Goal: Check status: Check status

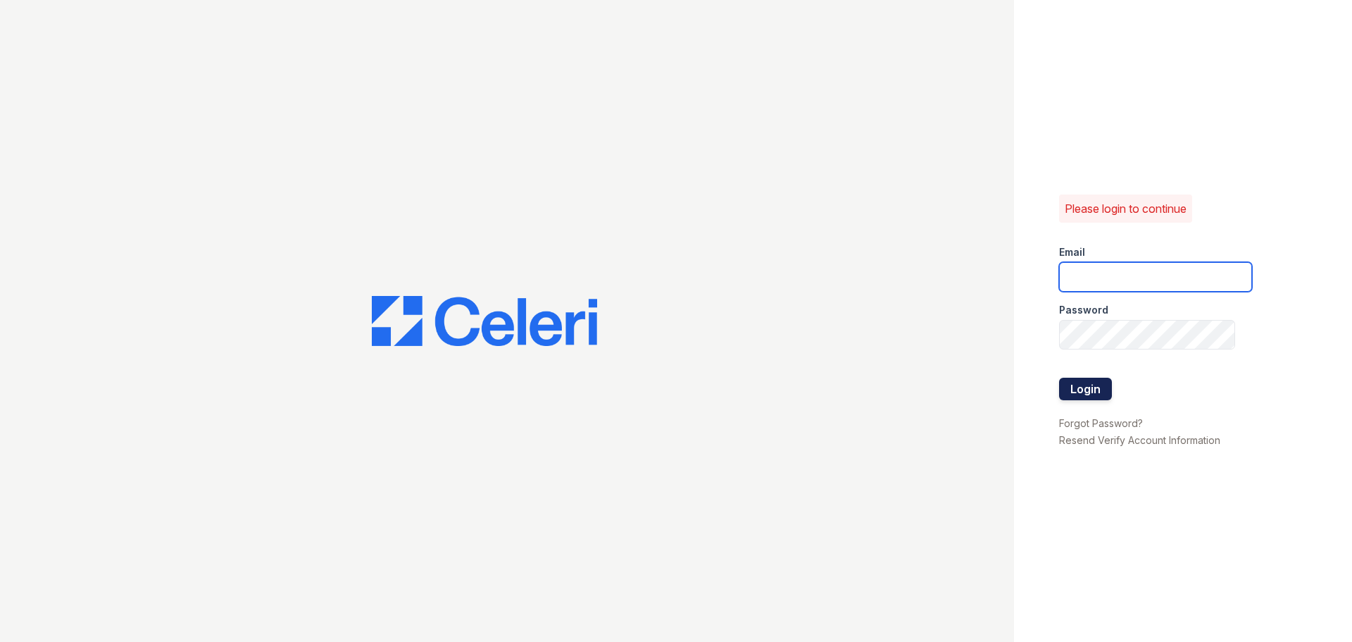
type input "devoiry@jaygroupny.com"
click at [1083, 390] on button "Login" at bounding box center [1085, 389] width 53 height 23
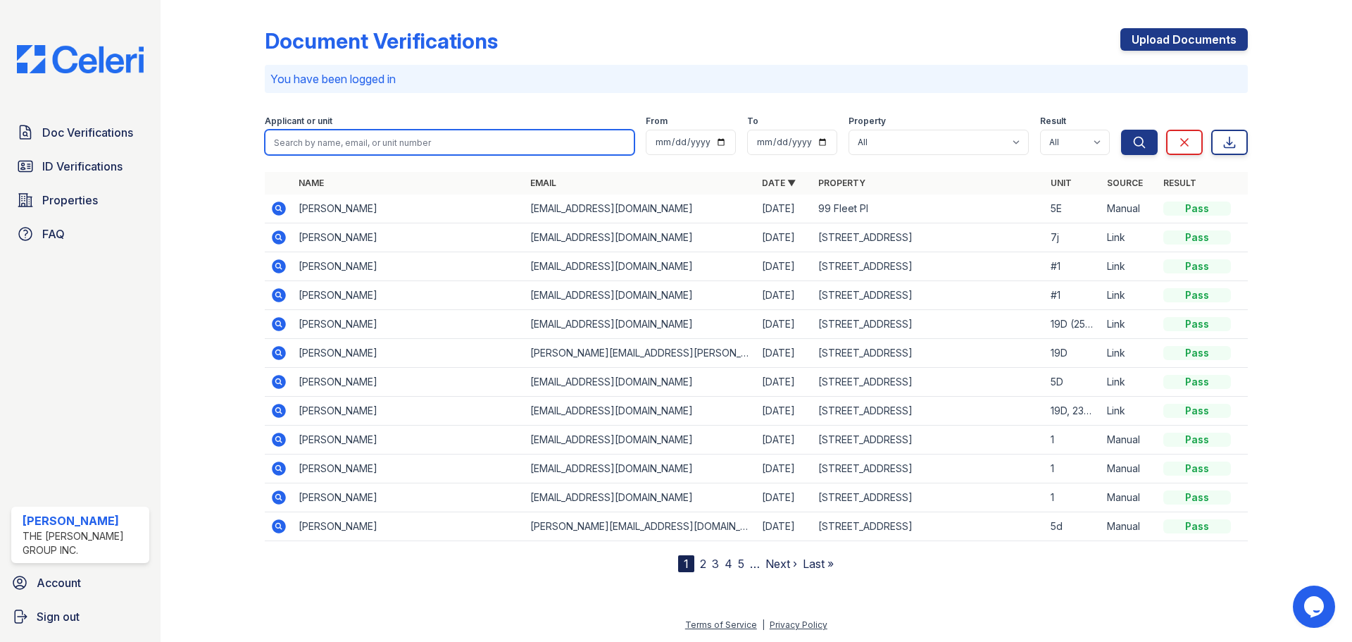
click at [511, 132] on input "search" at bounding box center [450, 142] width 370 height 25
type input "19d"
click at [1121, 130] on button "Search" at bounding box center [1139, 142] width 37 height 25
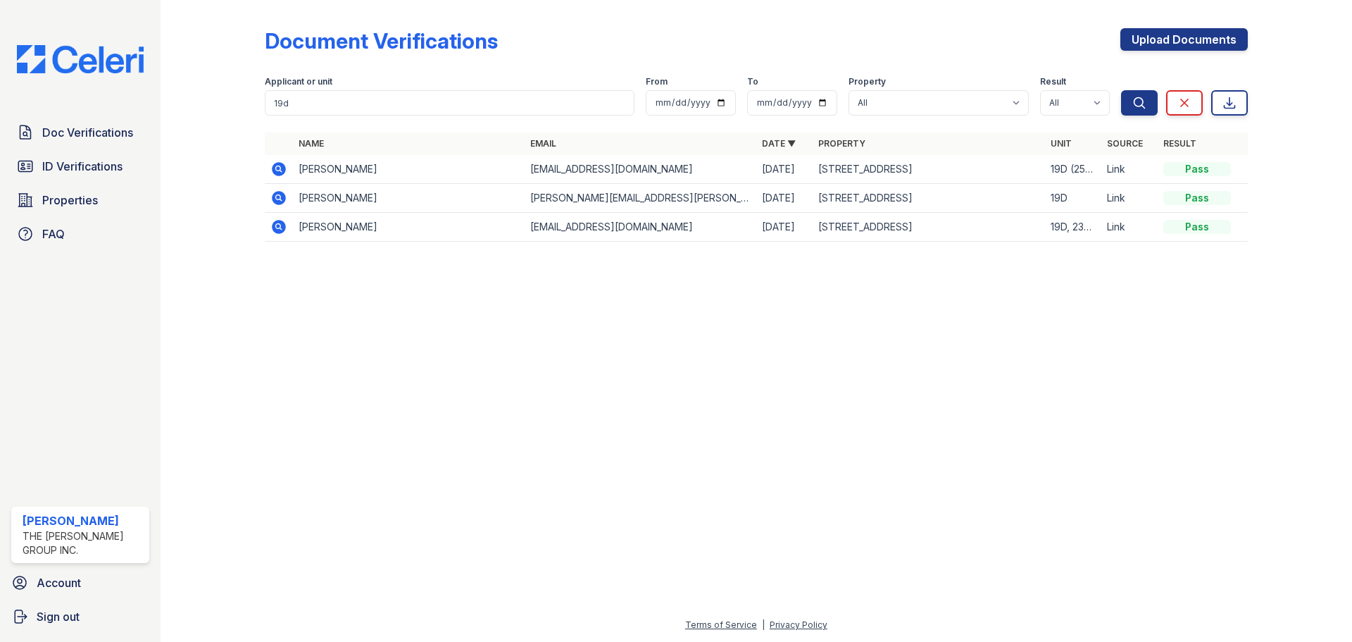
click at [278, 199] on icon at bounding box center [278, 197] width 4 height 4
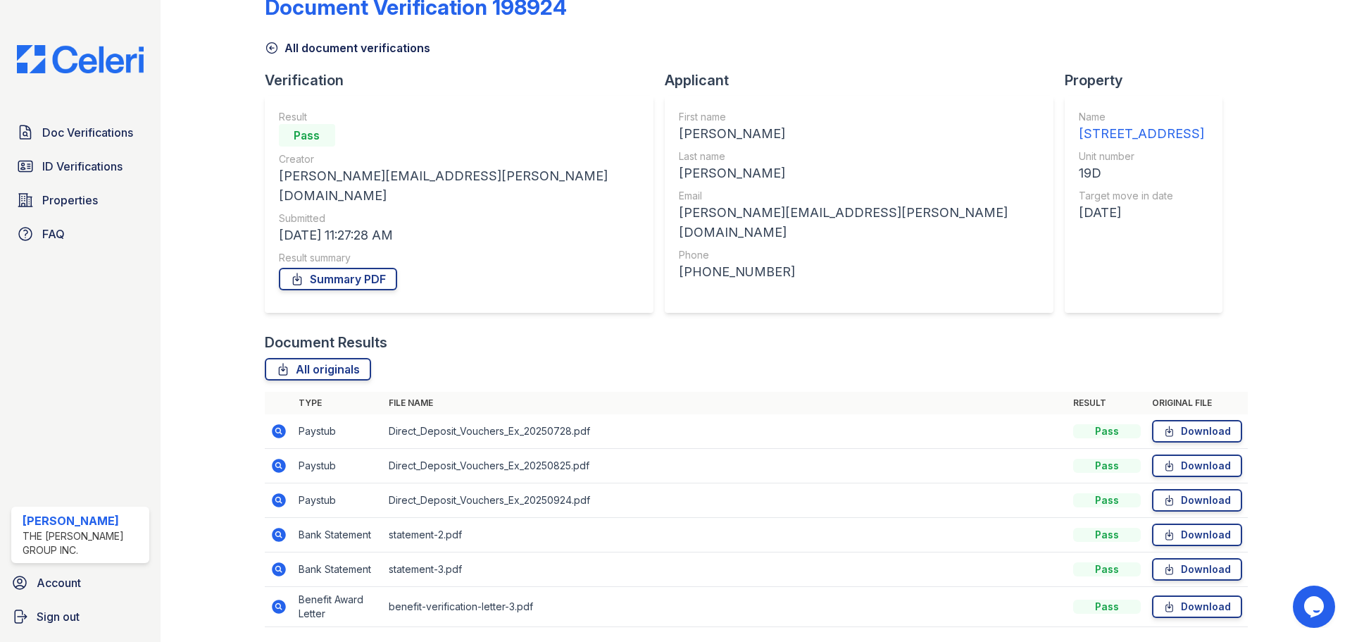
scroll to position [61, 0]
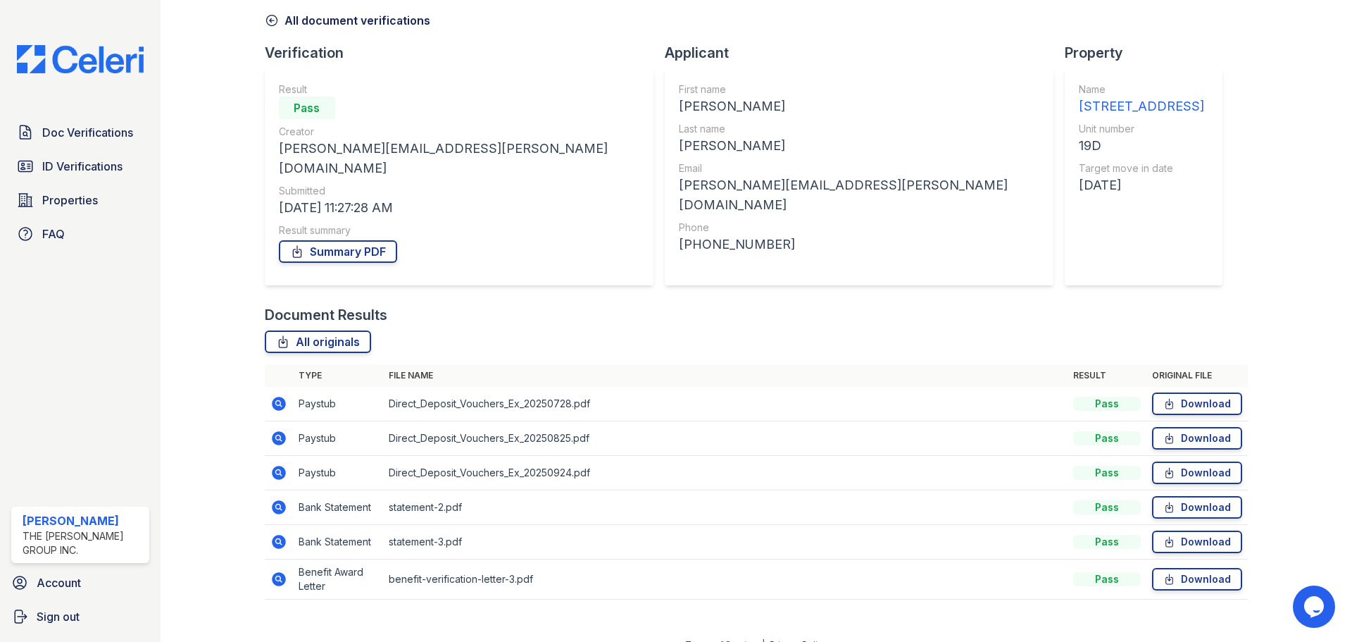
click at [276, 576] on icon at bounding box center [278, 578] width 4 height 4
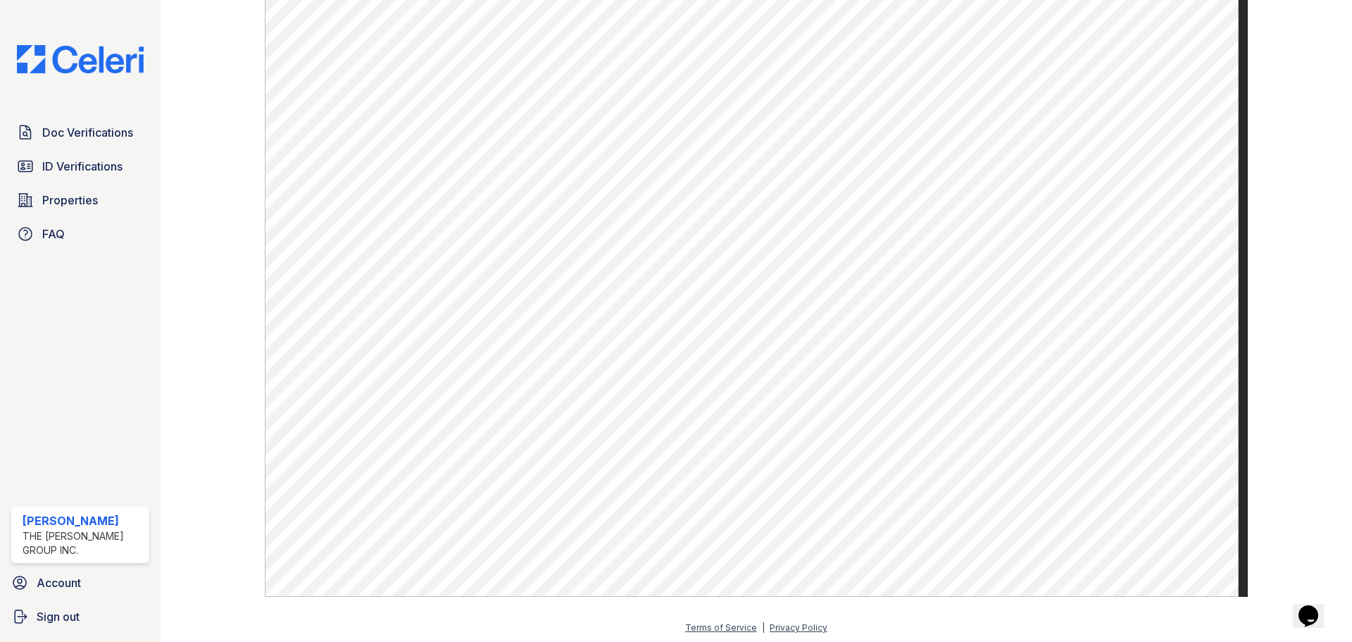
scroll to position [650, 0]
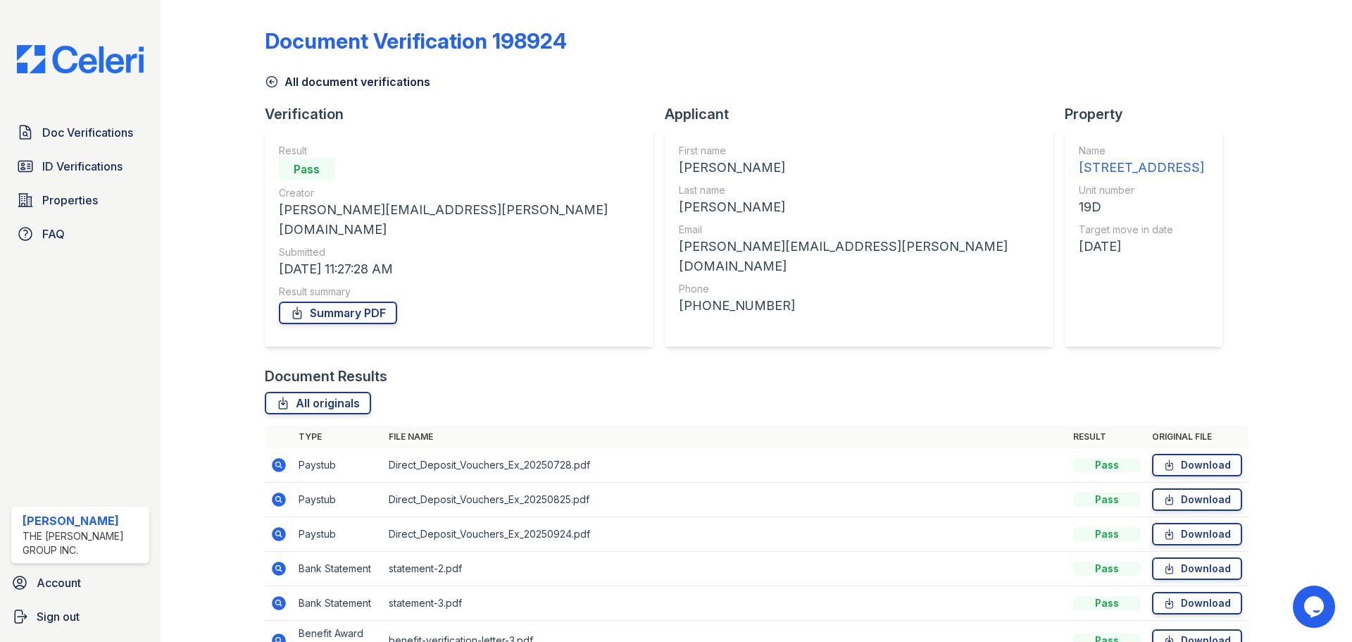
click at [276, 566] on icon at bounding box center [278, 568] width 4 height 4
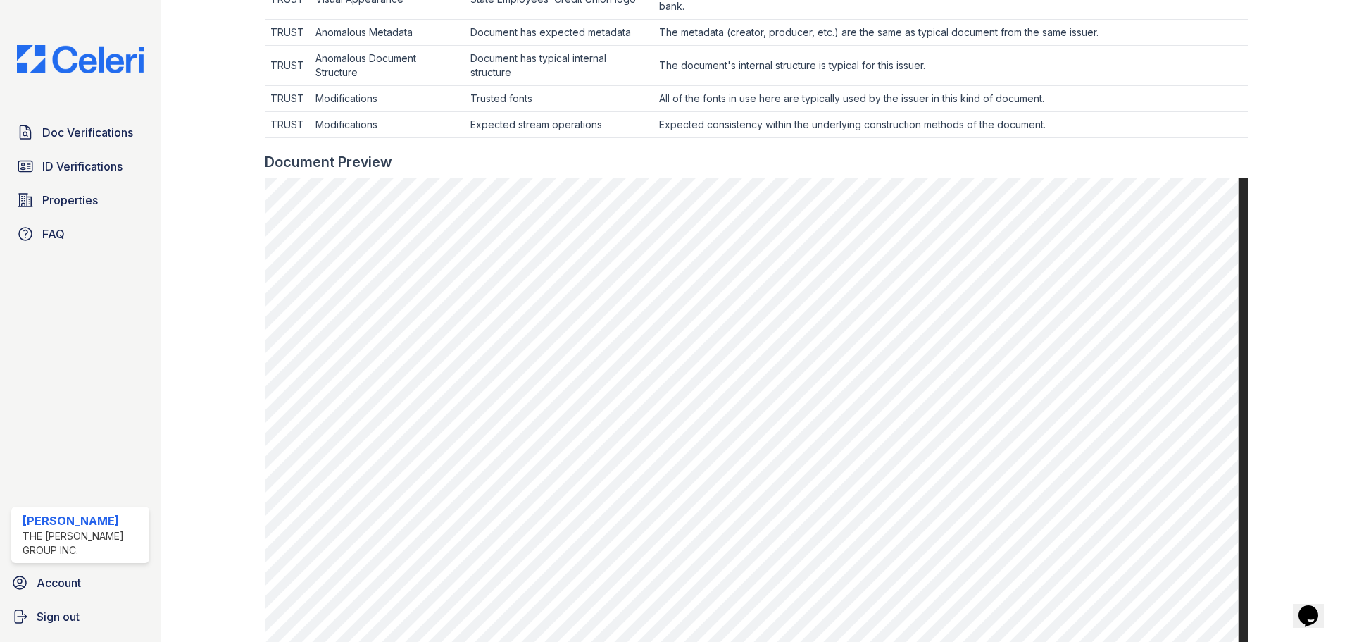
scroll to position [730, 0]
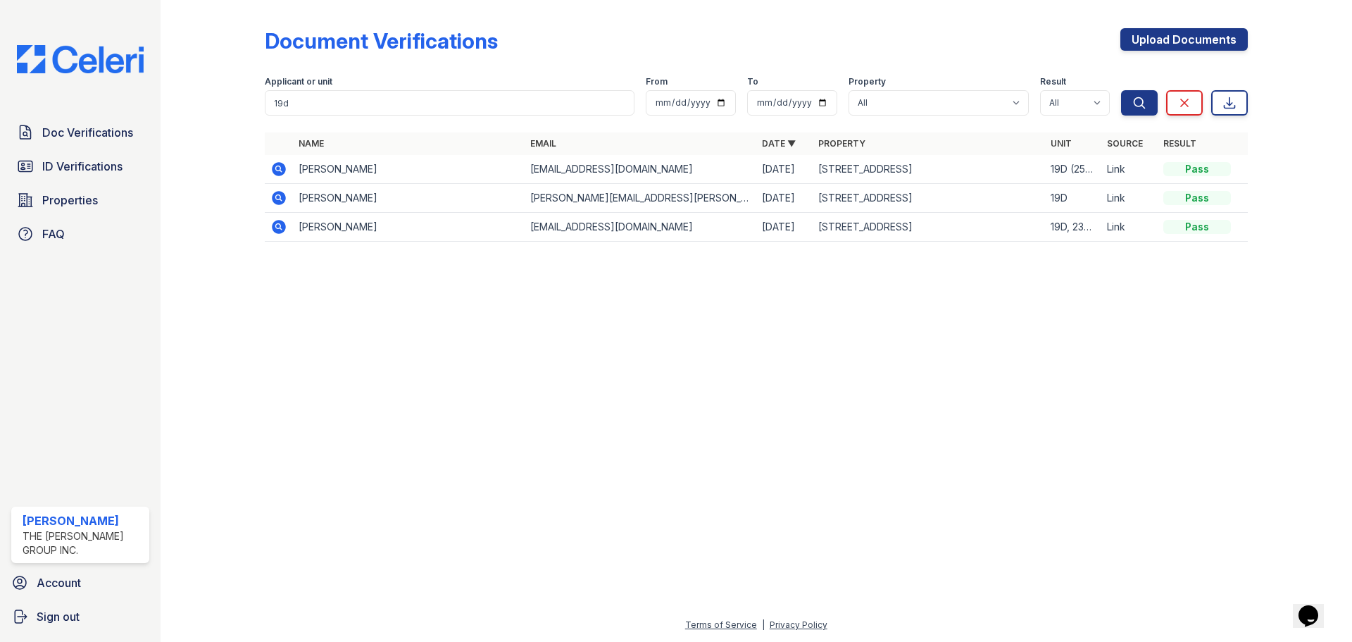
click at [280, 175] on icon at bounding box center [279, 169] width 14 height 14
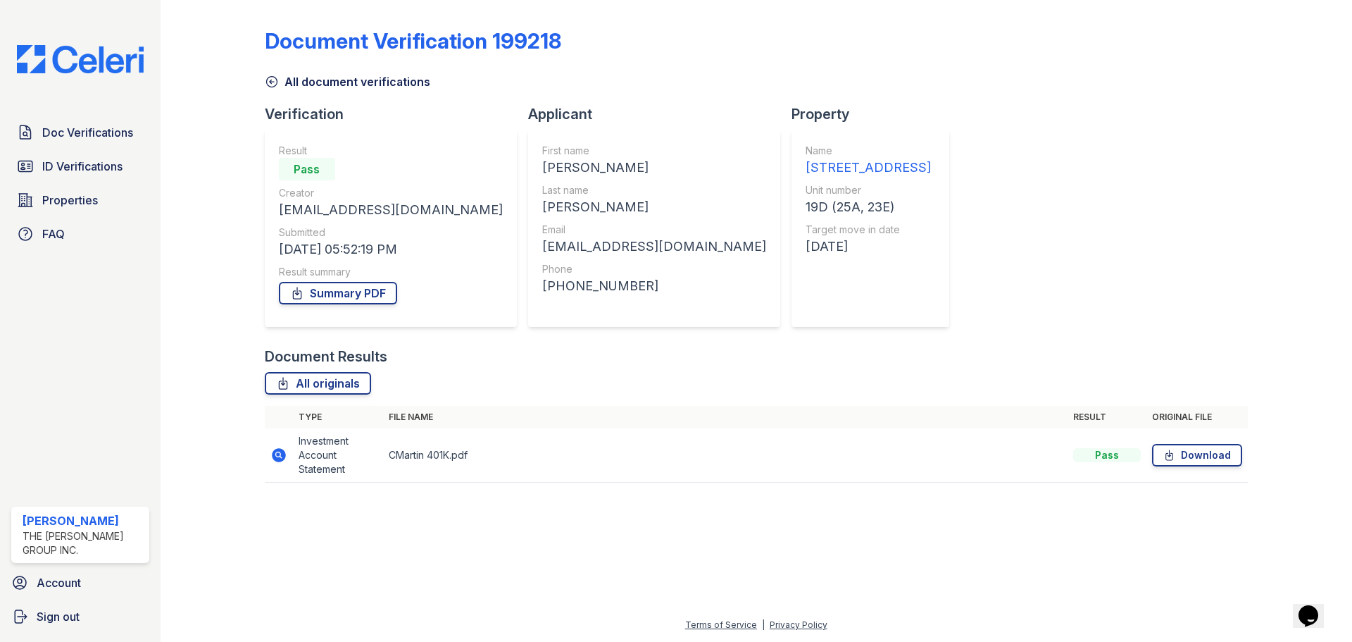
click at [271, 460] on icon at bounding box center [278, 455] width 17 height 17
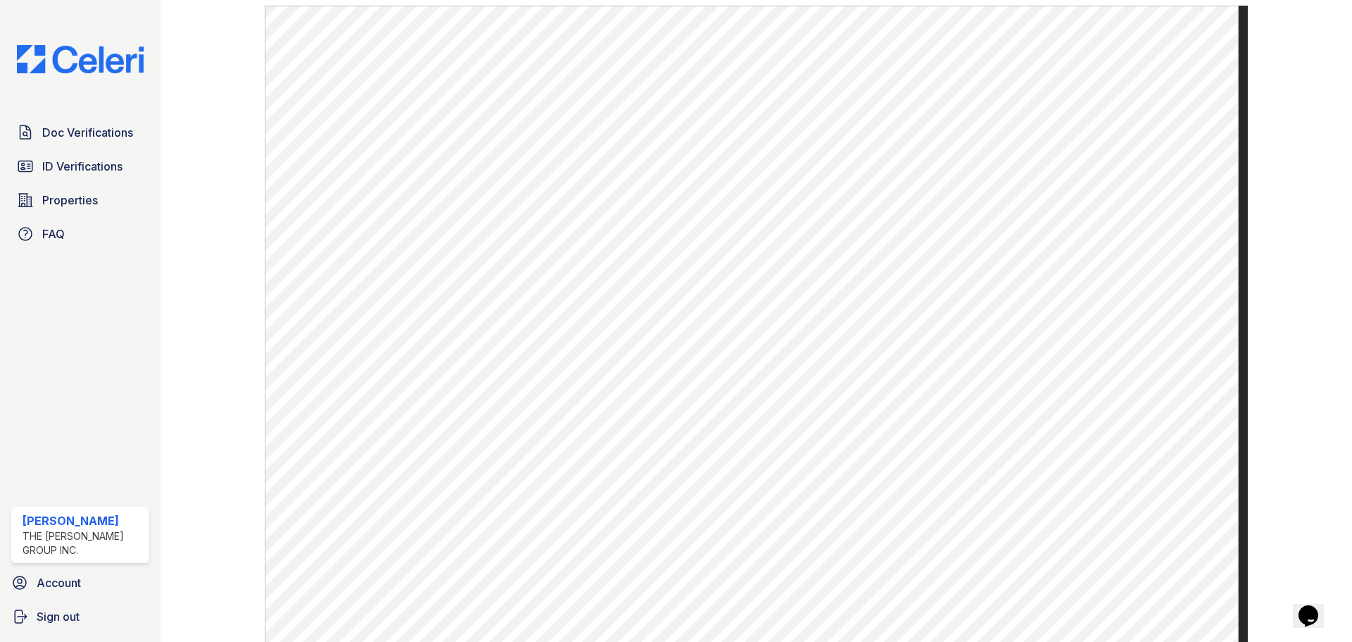
scroll to position [440, 0]
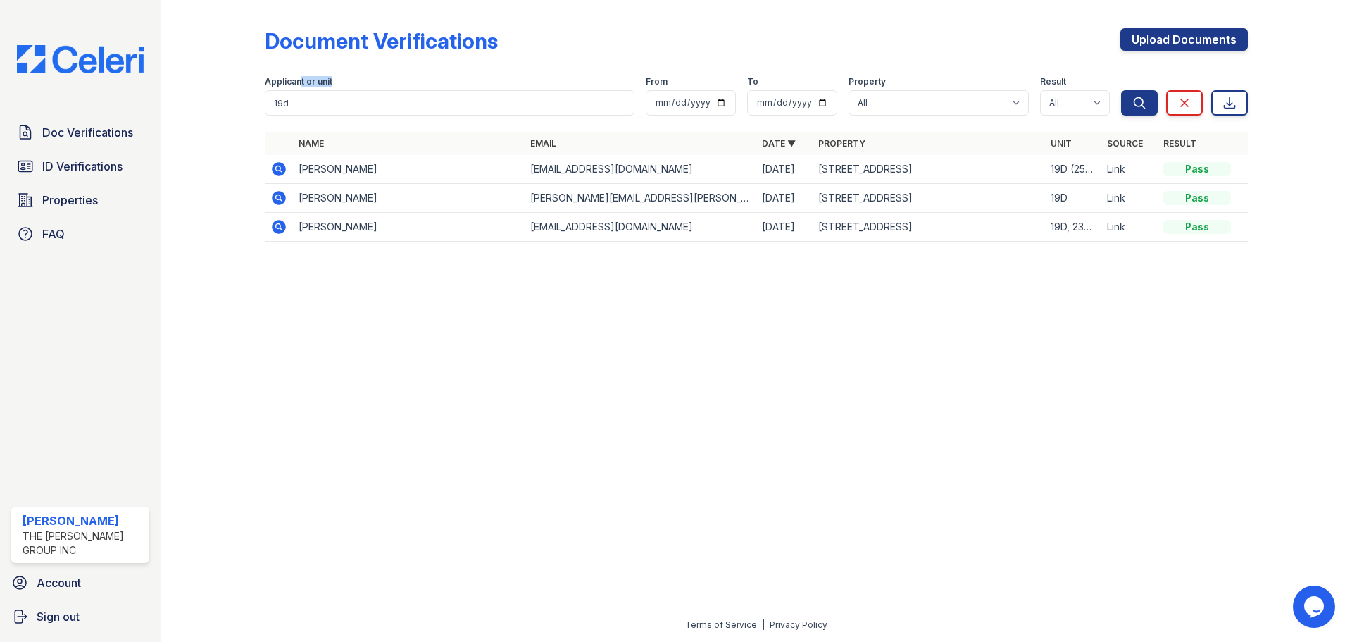
drag, startPoint x: 299, startPoint y: 89, endPoint x: 258, endPoint y: 106, distance: 43.6
click at [258, 106] on div "Document Verifications Upload Documents Filter Applicant or unit 19d From To Pr…" at bounding box center [756, 139] width 1147 height 278
drag, startPoint x: 289, startPoint y: 106, endPoint x: 232, endPoint y: 106, distance: 56.3
click at [232, 106] on div "Document Verifications Upload Documents Filter Applicant or unit 19d From To Pr…" at bounding box center [756, 139] width 1147 height 278
type input "14b"
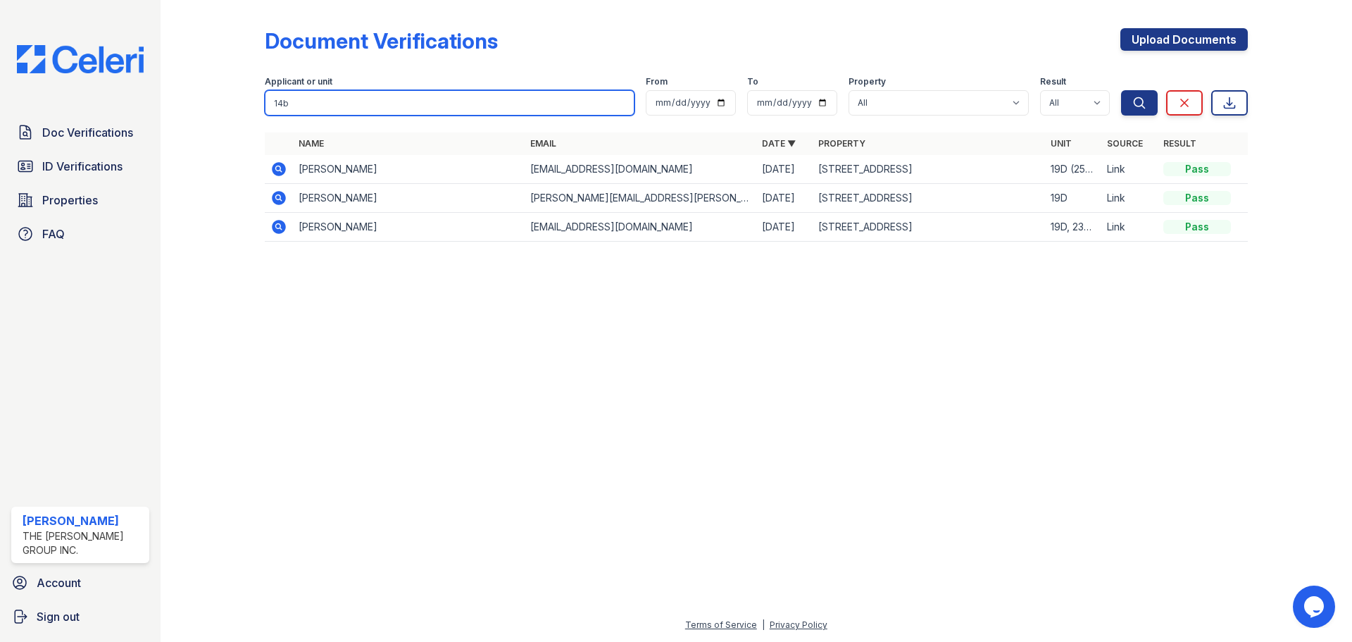
click at [1121, 90] on button "Search" at bounding box center [1139, 102] width 37 height 25
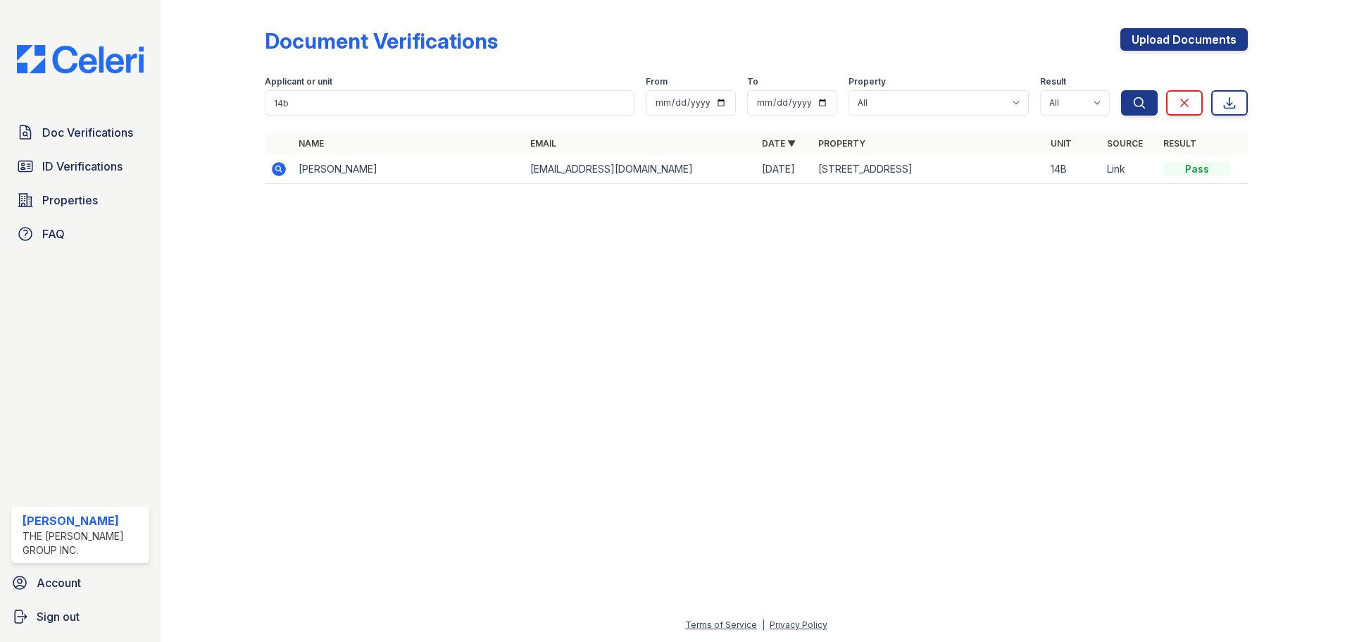
click at [278, 170] on icon at bounding box center [278, 169] width 17 height 17
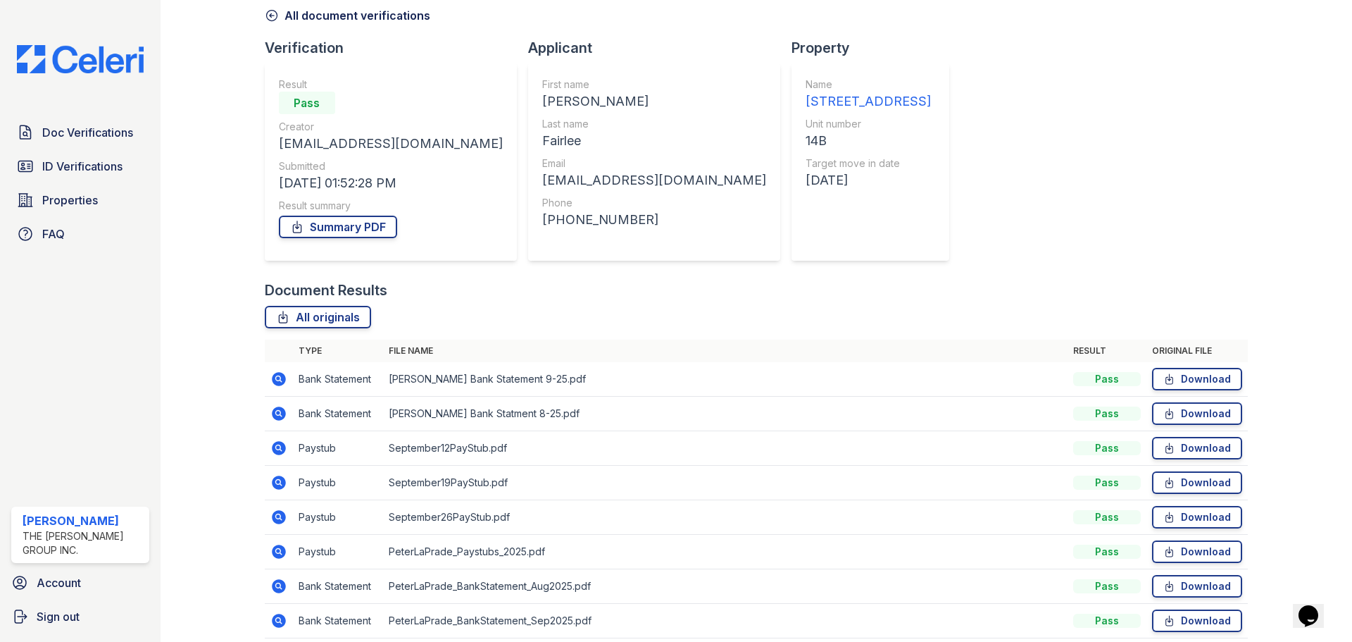
scroll to position [282, 0]
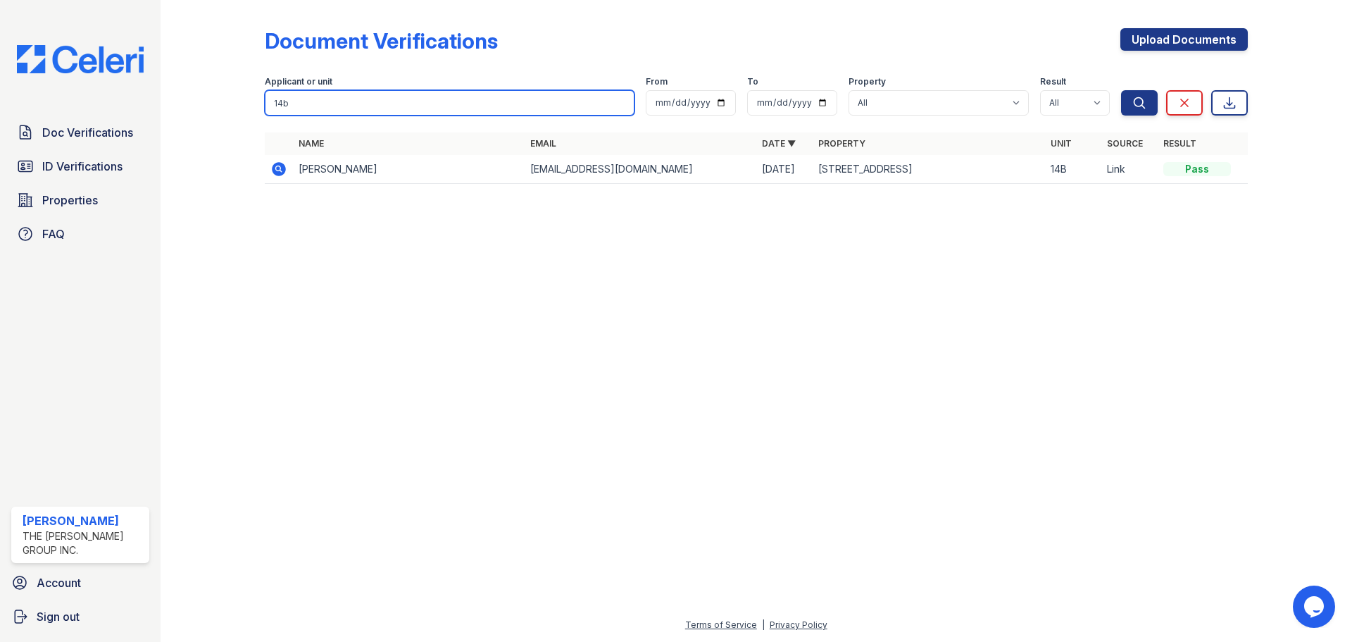
drag, startPoint x: 335, startPoint y: 106, endPoint x: 206, endPoint y: 114, distance: 128.5
click at [206, 114] on div "Document Verifications Upload Documents Filter Applicant or unit 14b From To Pr…" at bounding box center [756, 110] width 1147 height 220
type input "alexis"
click at [1121, 90] on button "Search" at bounding box center [1139, 102] width 37 height 25
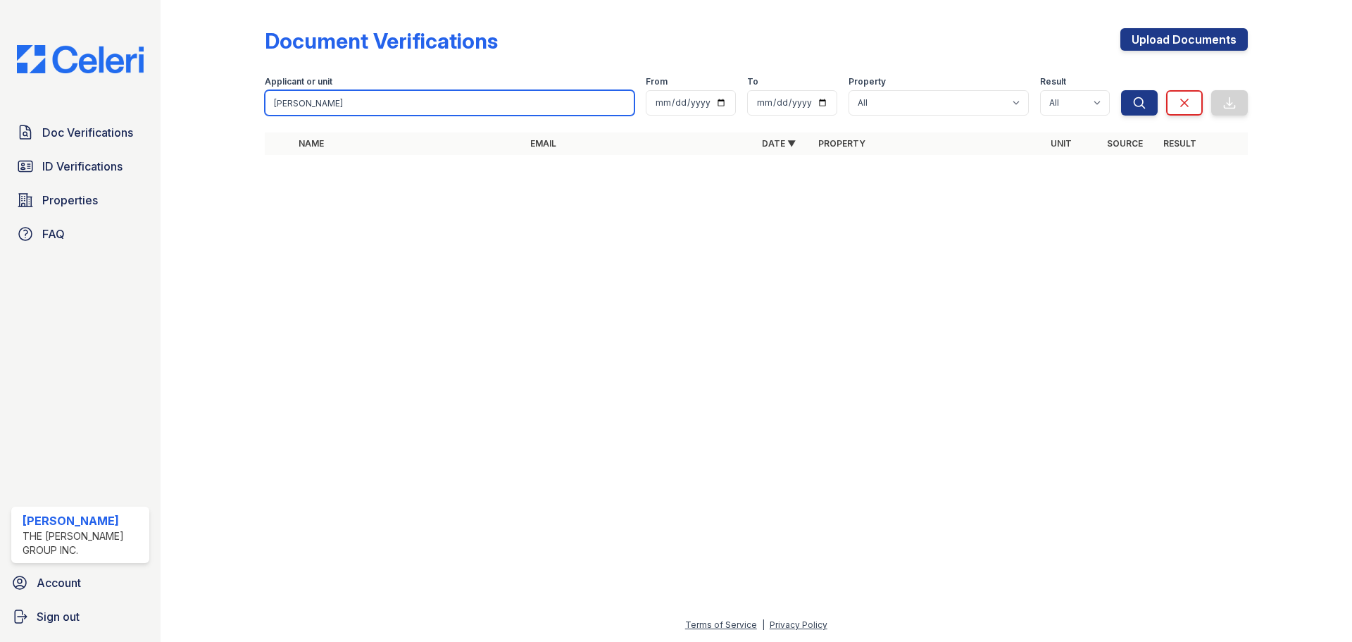
click at [444, 96] on input "alexis" at bounding box center [450, 102] width 370 height 25
type input "alexus"
click at [1121, 90] on button "Search" at bounding box center [1139, 102] width 37 height 25
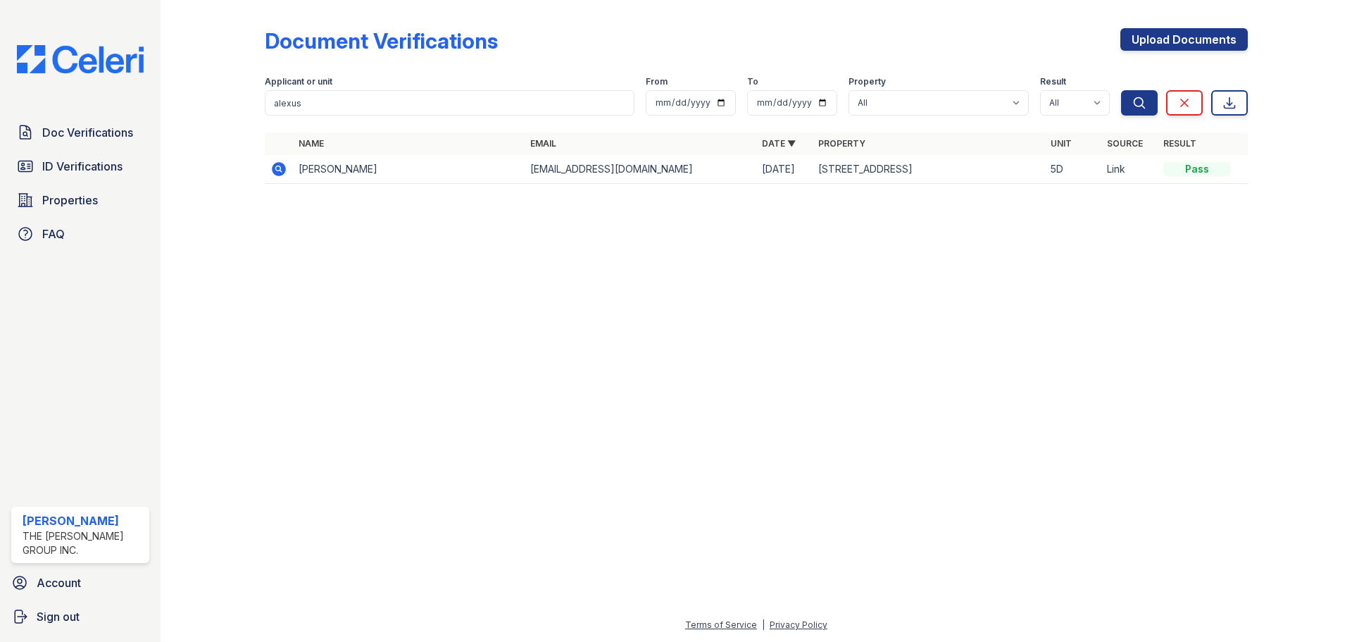
click at [271, 167] on icon at bounding box center [278, 169] width 17 height 17
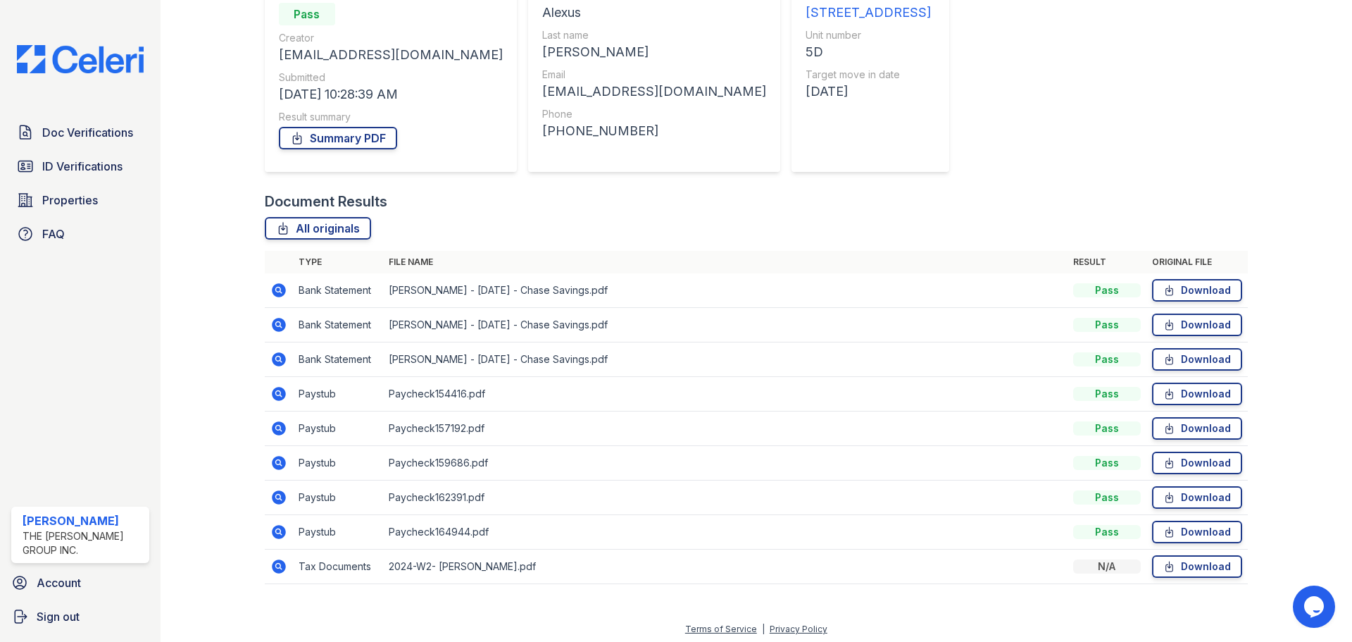
scroll to position [159, 0]
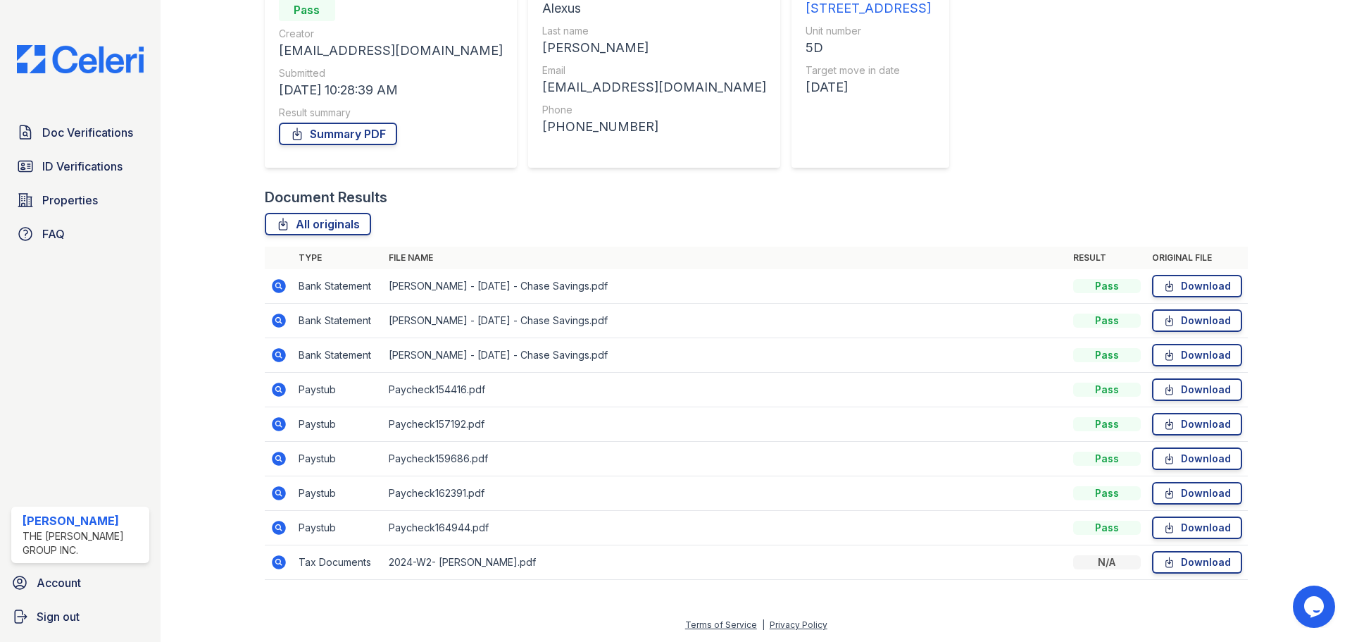
click at [279, 361] on icon at bounding box center [279, 355] width 14 height 14
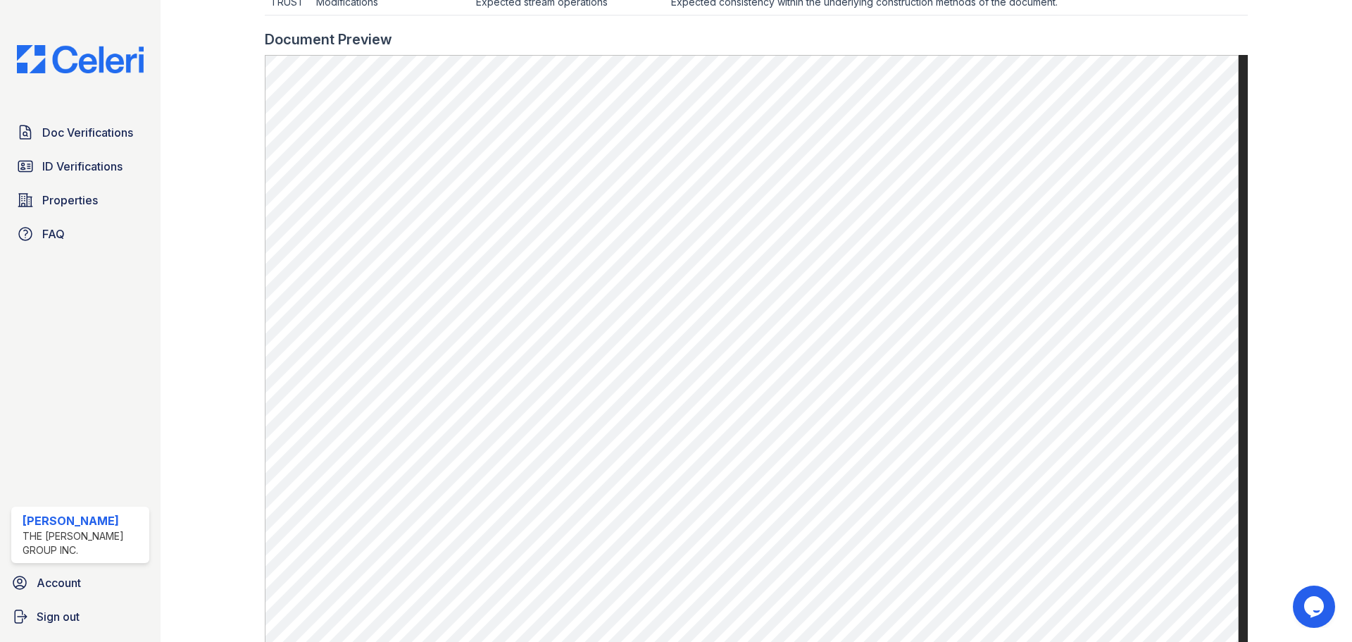
scroll to position [616, 0]
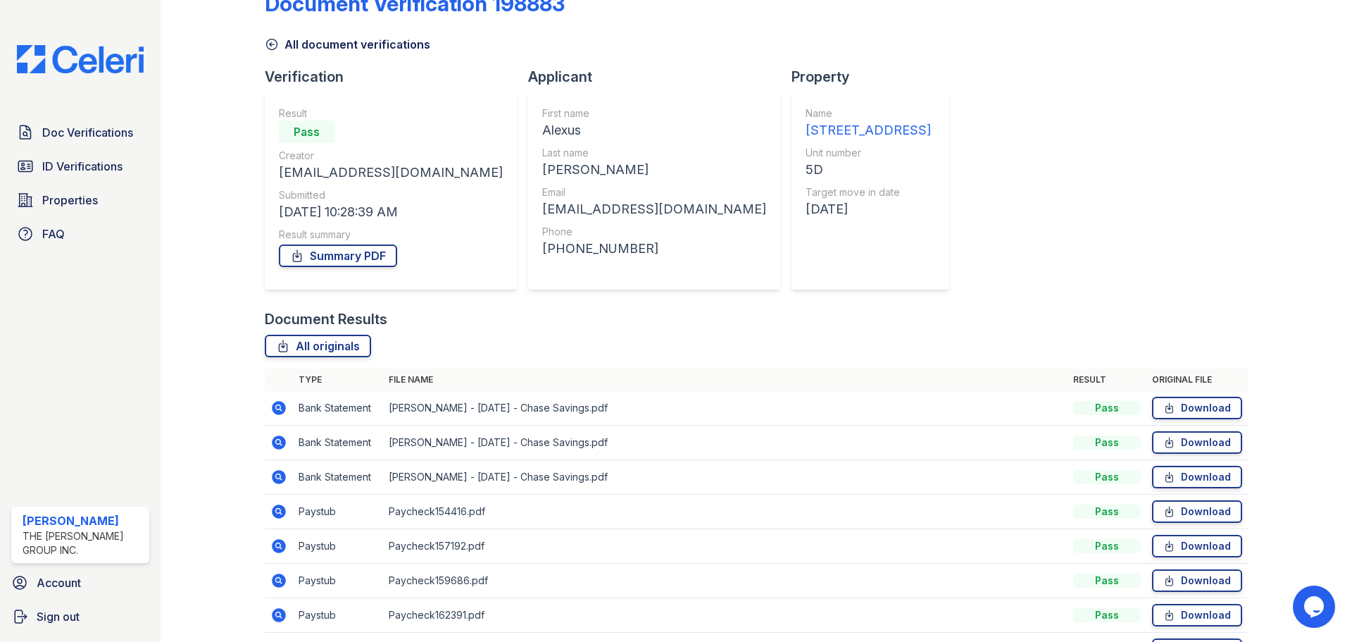
scroll to position [38, 0]
click at [275, 418] on td at bounding box center [279, 407] width 28 height 35
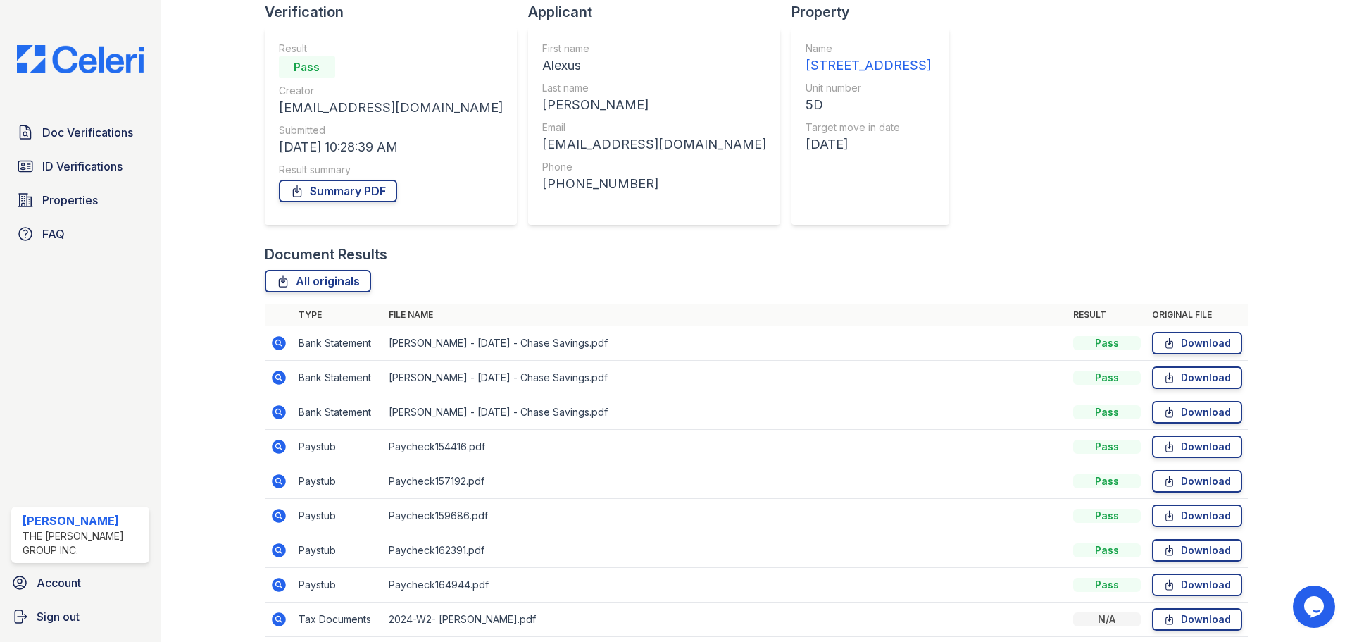
scroll to position [159, 0]
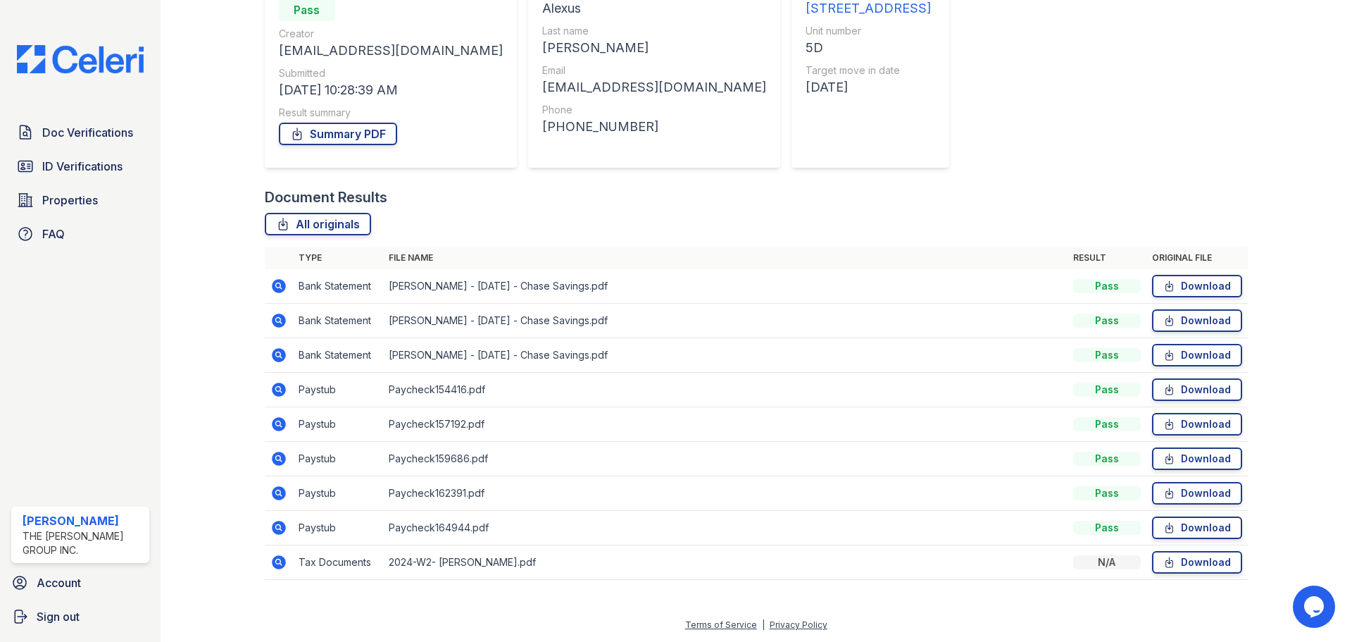
click at [273, 528] on icon at bounding box center [279, 528] width 14 height 14
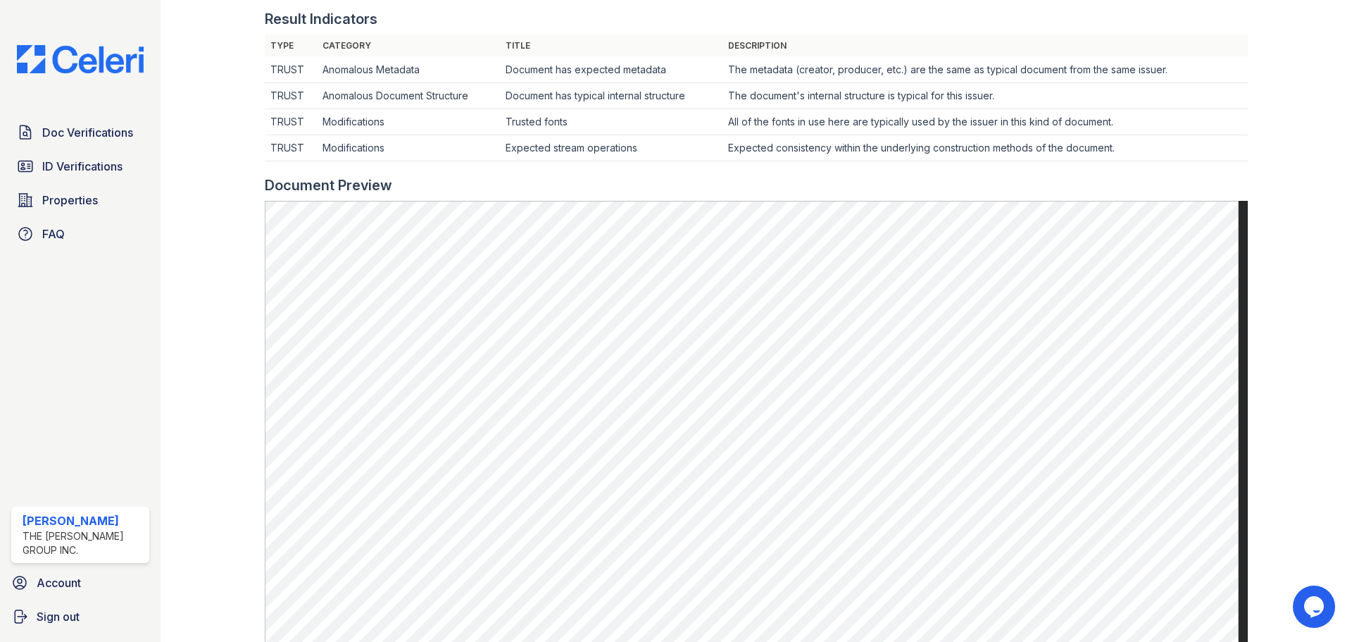
scroll to position [426, 0]
